Goal: Contribute content

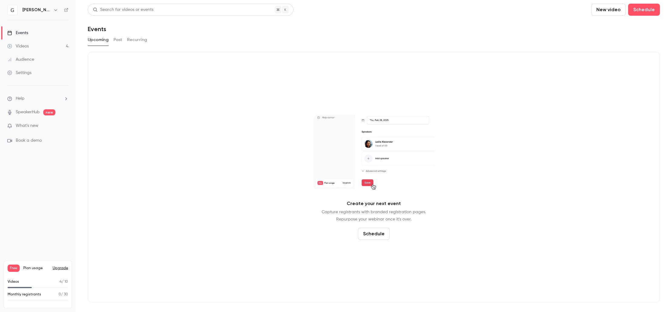
click at [612, 11] on button "New video" at bounding box center [608, 10] width 34 height 12
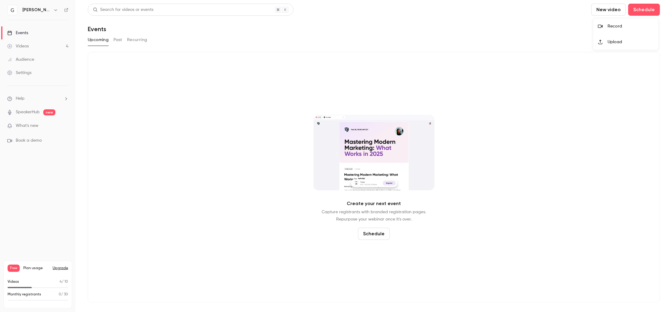
click at [615, 40] on div "Upload" at bounding box center [630, 42] width 46 height 6
